Goal: Task Accomplishment & Management: Manage account settings

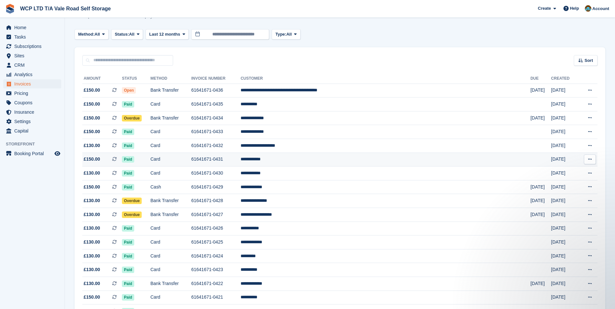
scroll to position [65, 0]
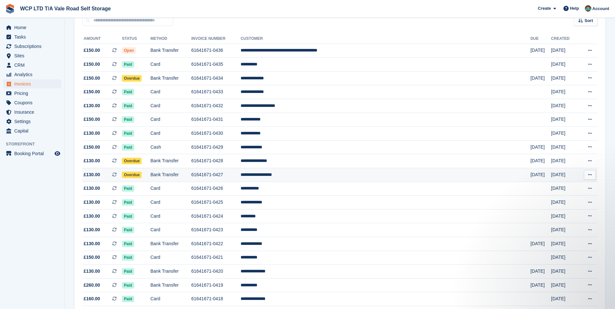
click at [191, 175] on td "Bank Transfer" at bounding box center [171, 175] width 41 height 14
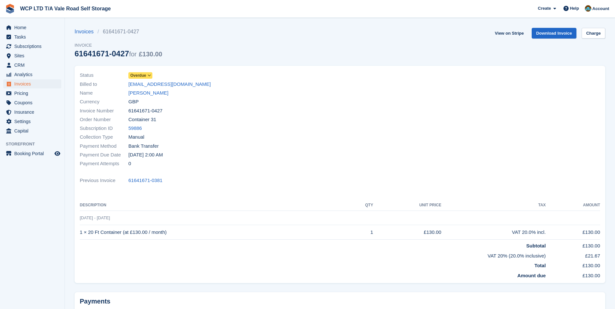
click at [149, 77] on icon at bounding box center [150, 76] width 4 height 4
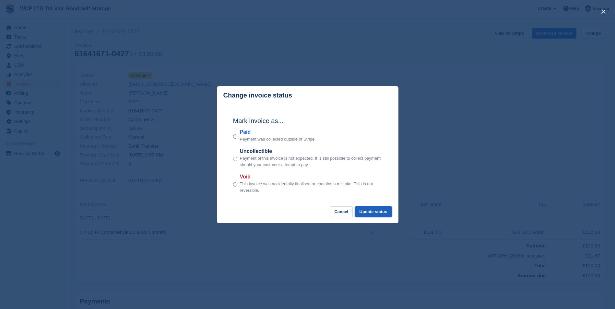
click at [364, 212] on button "Update status" at bounding box center [373, 212] width 37 height 11
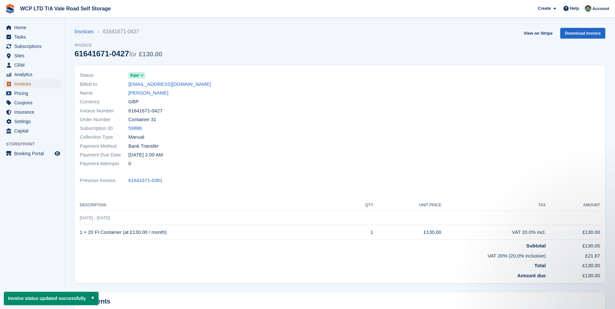
click at [36, 84] on span "Invoices" at bounding box center [33, 83] width 39 height 9
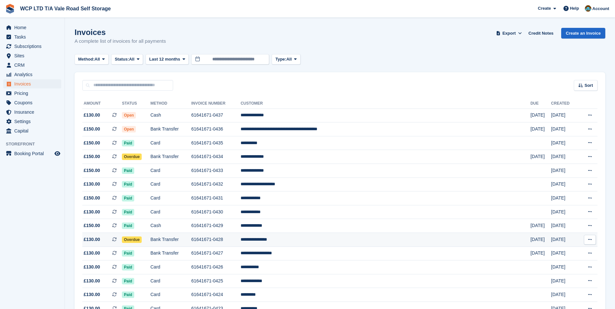
click at [183, 240] on td "Bank Transfer" at bounding box center [171, 240] width 41 height 14
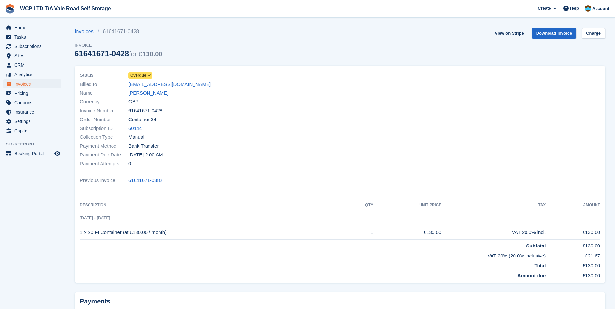
click at [150, 77] on icon at bounding box center [150, 76] width 4 height 4
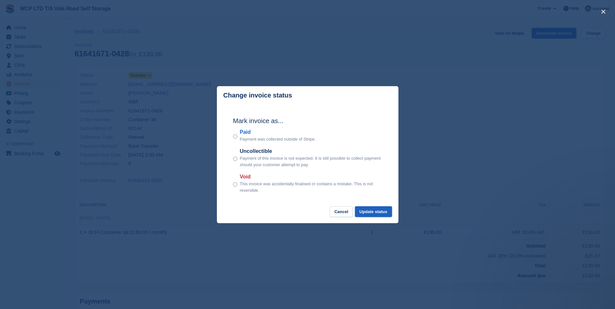
click at [366, 210] on button "Update status" at bounding box center [373, 212] width 37 height 11
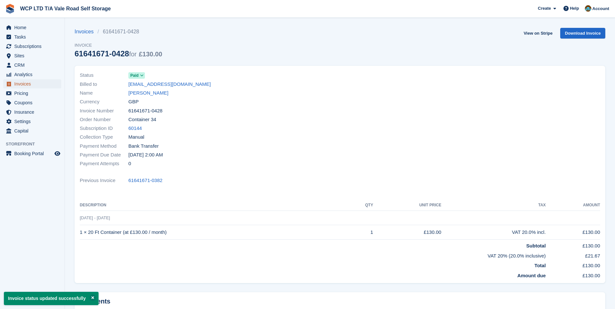
click at [25, 84] on span "Invoices" at bounding box center [33, 83] width 39 height 9
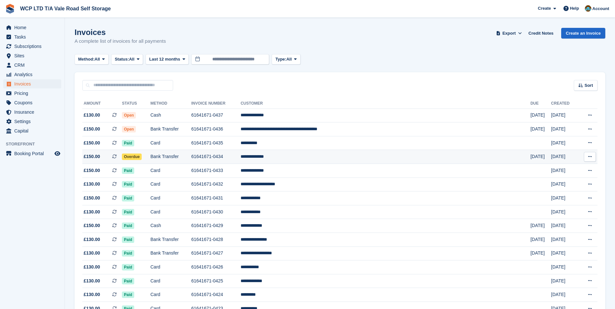
click at [185, 157] on td "Bank Transfer" at bounding box center [171, 157] width 41 height 14
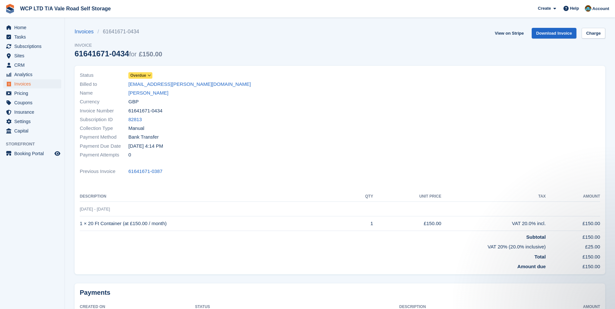
click at [149, 77] on icon at bounding box center [150, 76] width 4 height 4
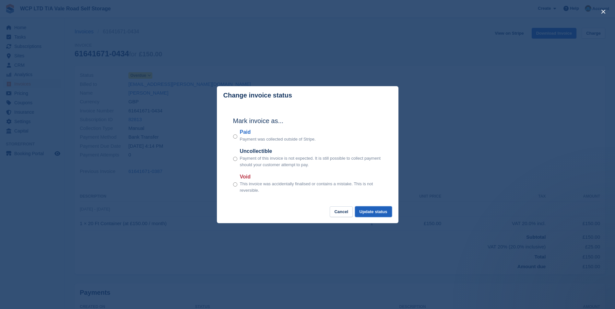
click at [367, 212] on button "Update status" at bounding box center [373, 212] width 37 height 11
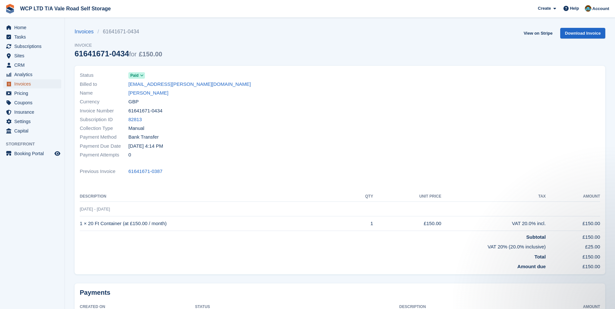
click at [32, 84] on span "Invoices" at bounding box center [33, 83] width 39 height 9
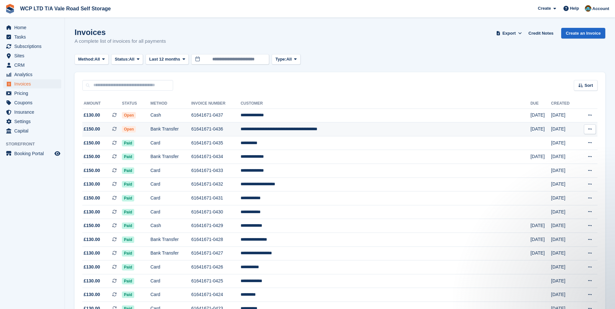
click at [309, 127] on td "**********" at bounding box center [386, 130] width 290 height 14
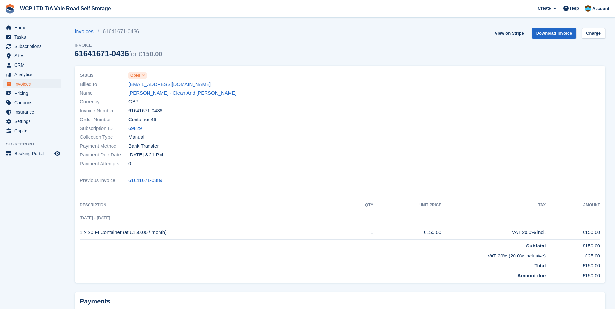
click at [141, 76] on span at bounding box center [143, 75] width 5 height 5
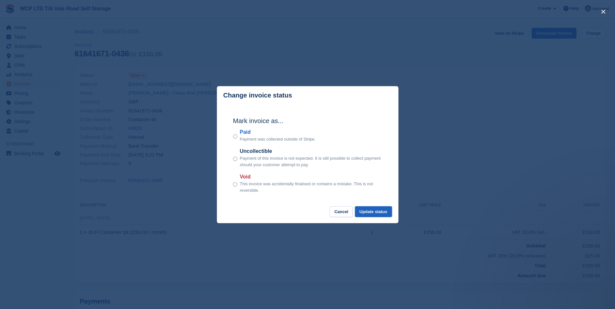
click at [378, 212] on button "Update status" at bounding box center [373, 212] width 37 height 11
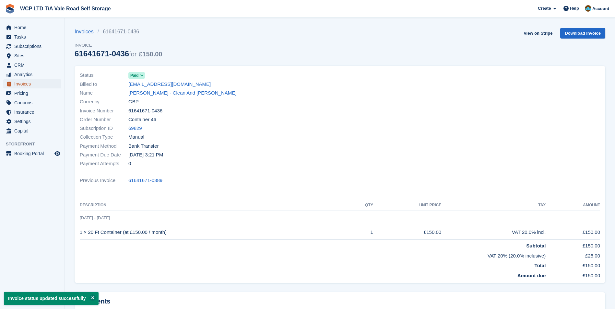
click at [15, 84] on span "Invoices" at bounding box center [33, 83] width 39 height 9
